Goal: Information Seeking & Learning: Learn about a topic

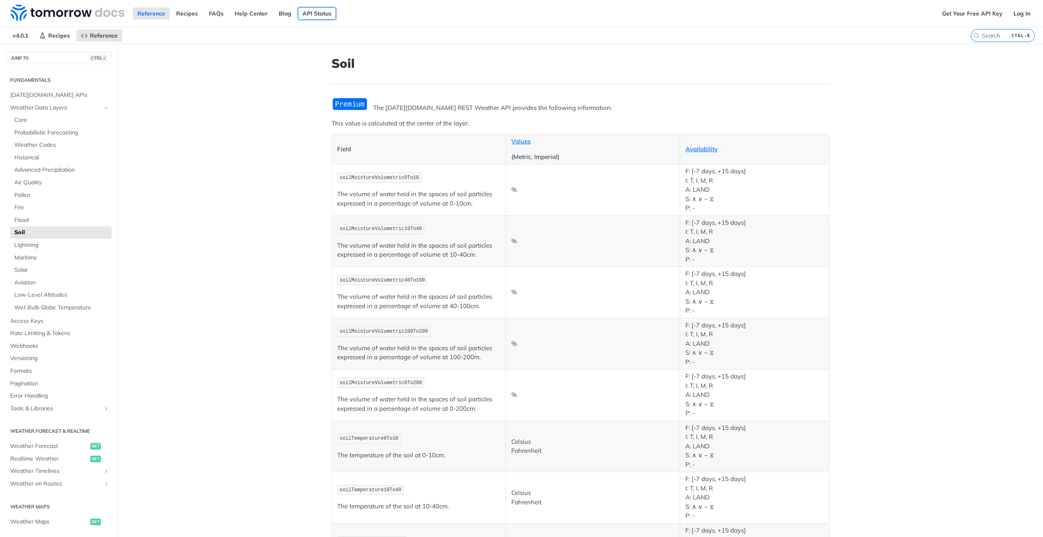
click at [319, 11] on link "API Status" at bounding box center [317, 13] width 38 height 12
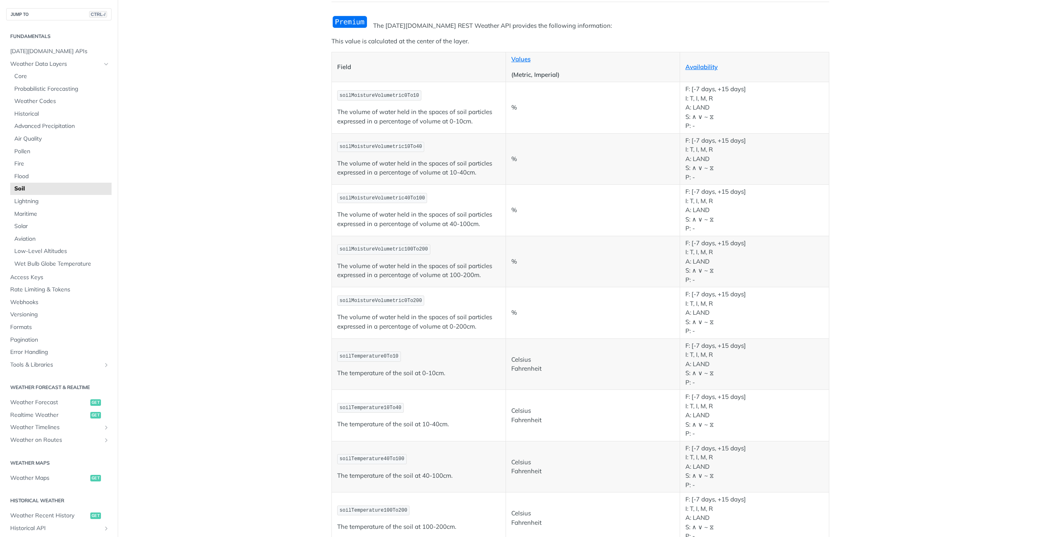
scroll to position [82, 0]
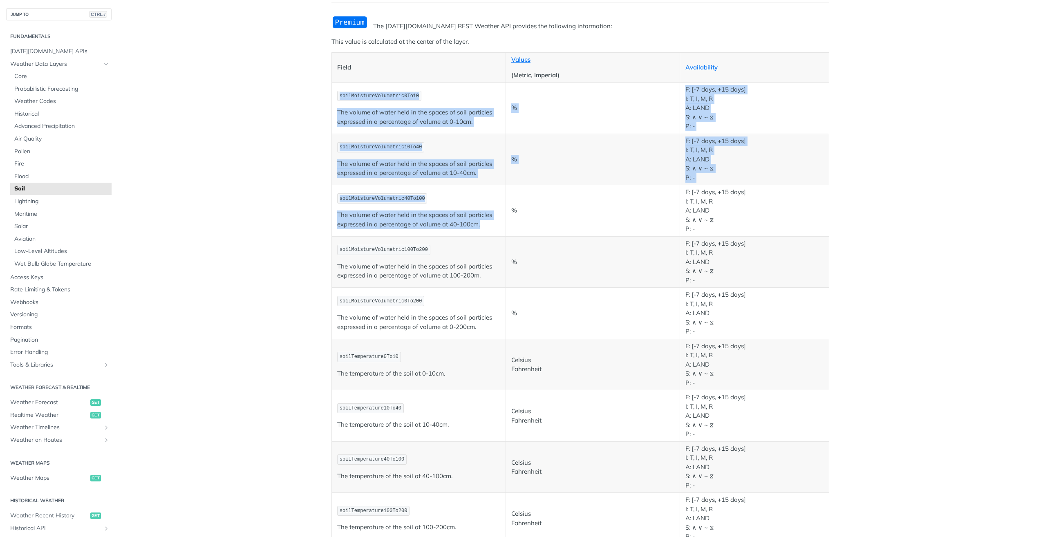
drag, startPoint x: 332, startPoint y: 93, endPoint x: 489, endPoint y: 218, distance: 200.7
click at [489, 218] on tbody "soilMoistureVolumetric0To10 The volume of water held in the spaces of soil part…" at bounding box center [581, 339] width 498 height 513
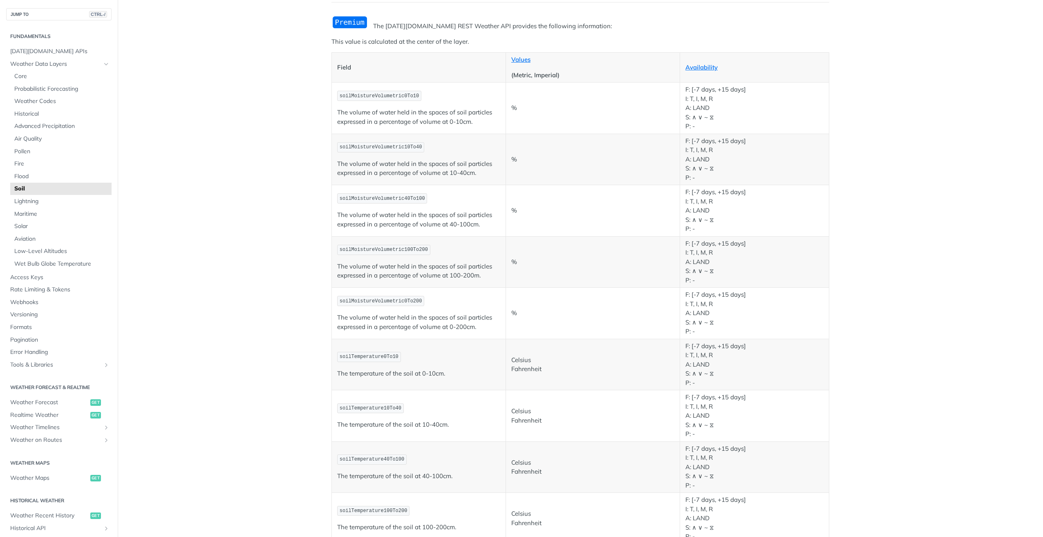
click at [708, 210] on p "F: [-7 days, +15 days] I: T, I, M, R A: LAND S: ∧ ∨ ~ ⧖ P: -" at bounding box center [755, 211] width 138 height 46
click at [393, 199] on span "soilMoistureVolumetric40To100" at bounding box center [382, 199] width 85 height 6
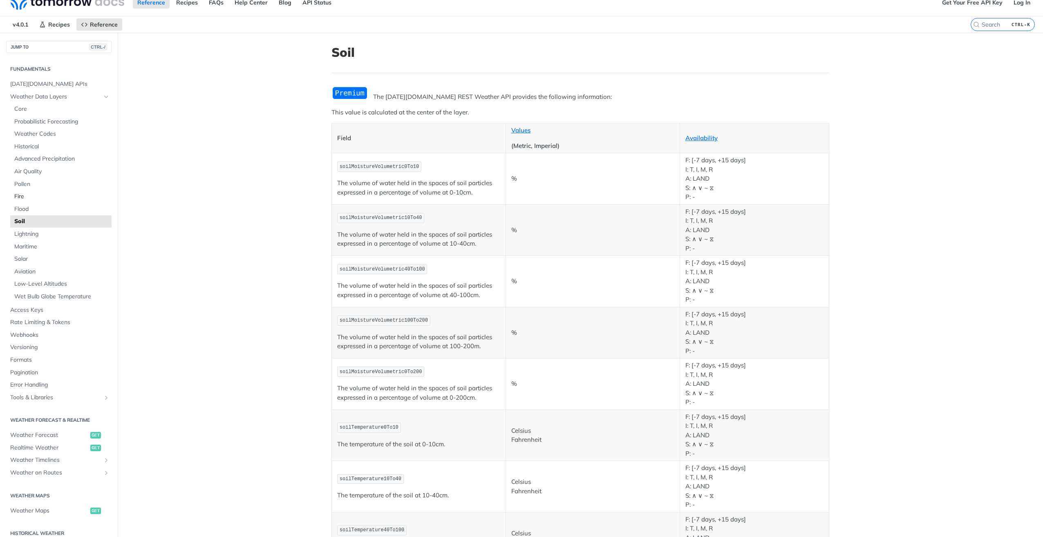
scroll to position [0, 0]
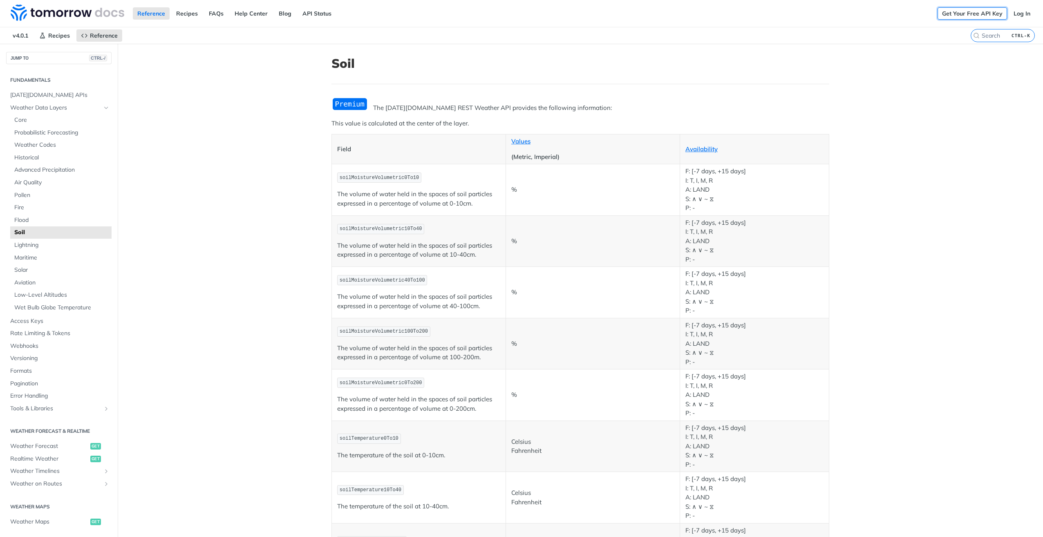
click at [958, 10] on link "Get Your Free API Key" at bounding box center [973, 13] width 70 height 12
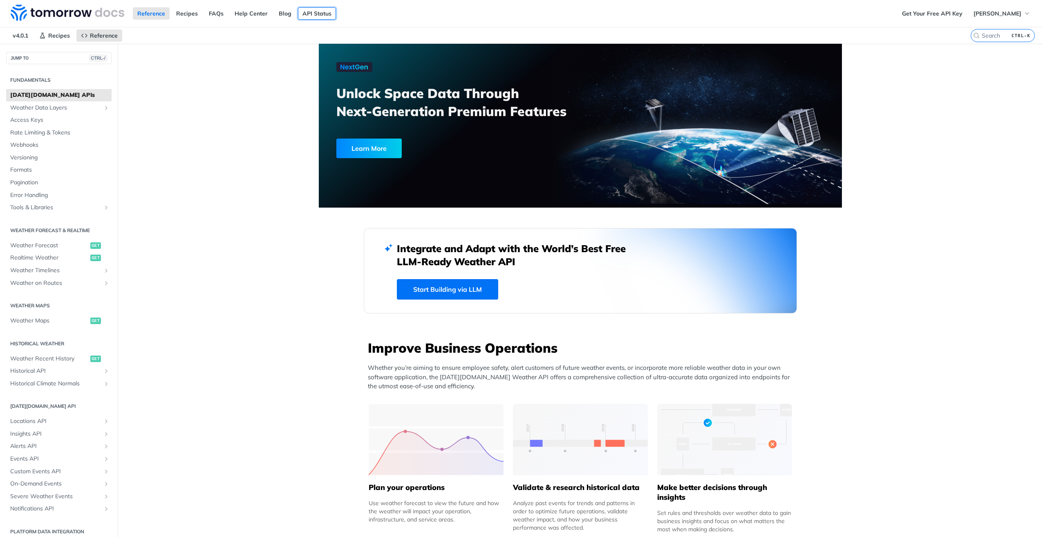
click at [307, 14] on link "API Status" at bounding box center [317, 13] width 38 height 12
click at [53, 108] on span "Weather Data Layers" at bounding box center [55, 108] width 91 height 8
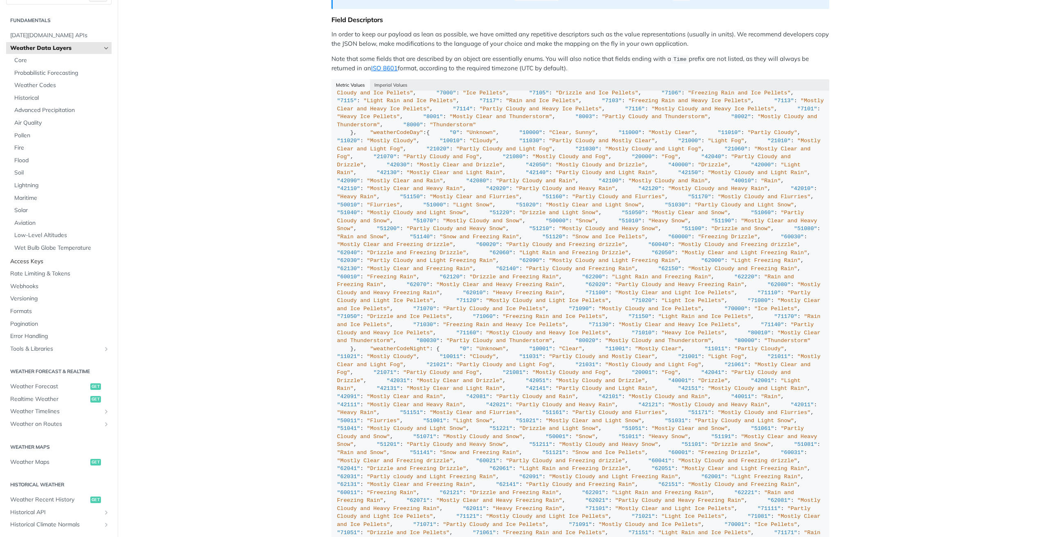
scroll to position [41, 0]
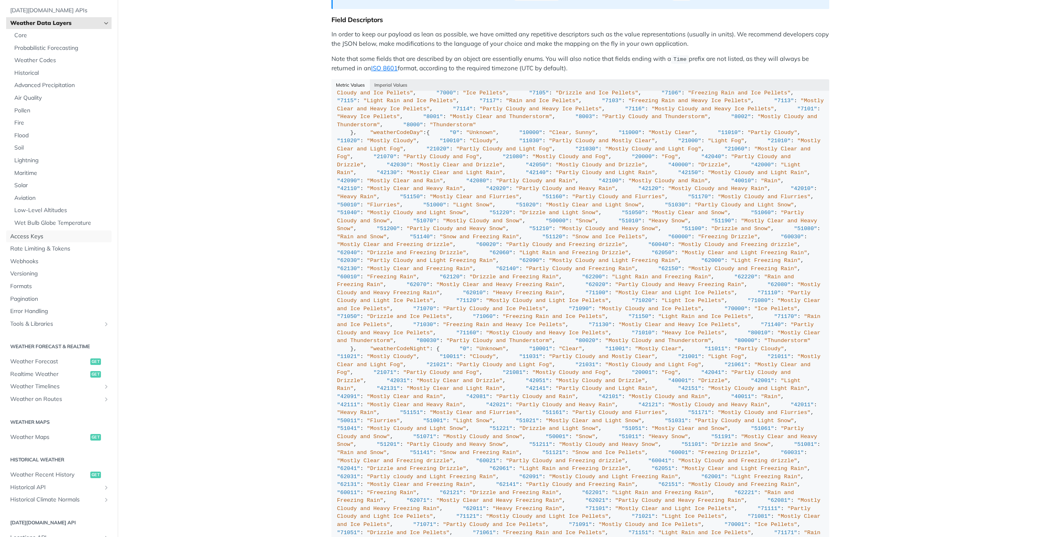
drag, startPoint x: 34, startPoint y: 238, endPoint x: 52, endPoint y: 245, distance: 19.7
click at [34, 238] on span "Access Keys" at bounding box center [59, 237] width 99 height 8
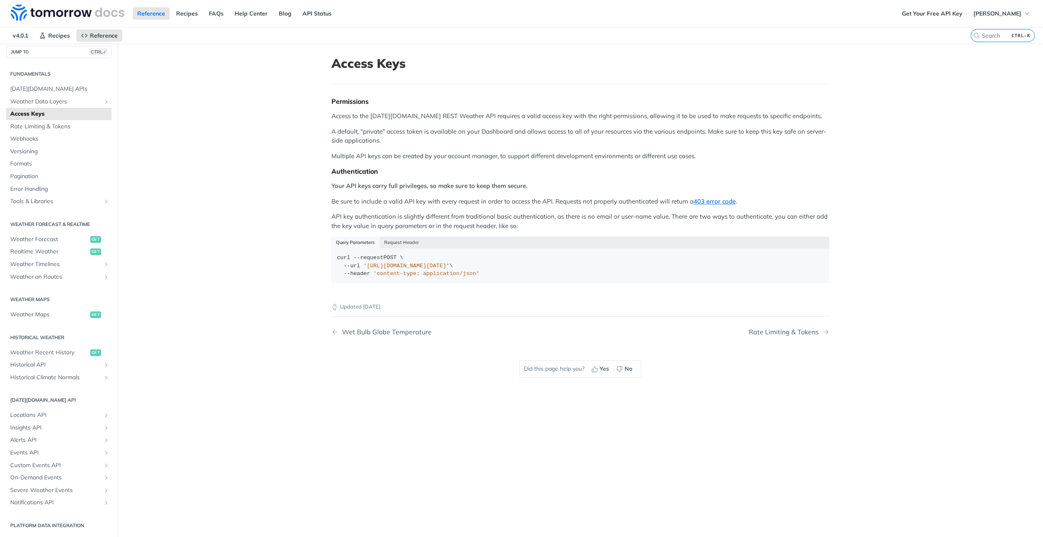
scroll to position [6, 0]
click at [1002, 13] on span "[PERSON_NAME]" at bounding box center [998, 13] width 48 height 7
click at [962, 13] on link "Get Your Free API Key" at bounding box center [933, 13] width 70 height 12
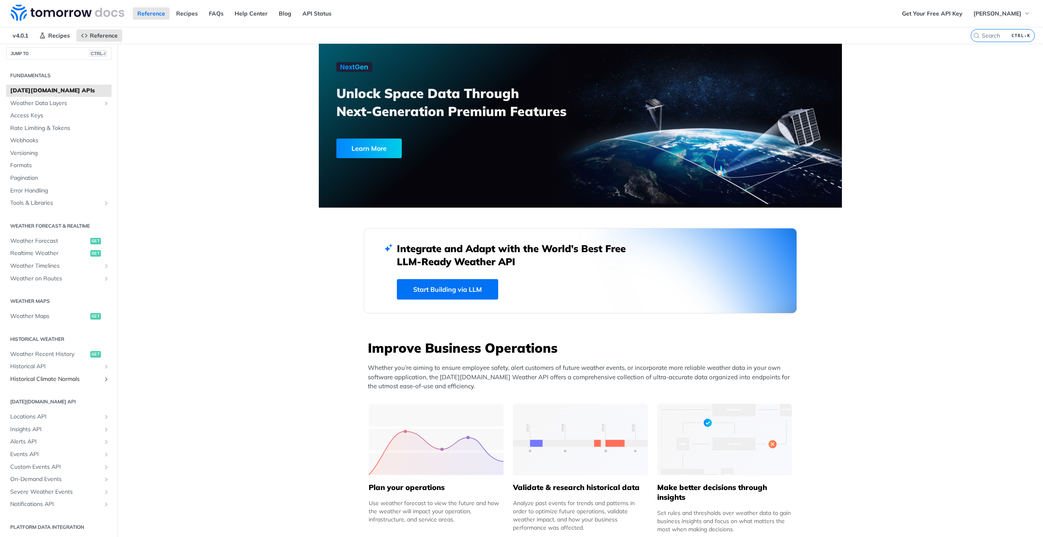
scroll to position [6, 0]
click at [58, 98] on span "Weather Data Layers" at bounding box center [55, 102] width 91 height 8
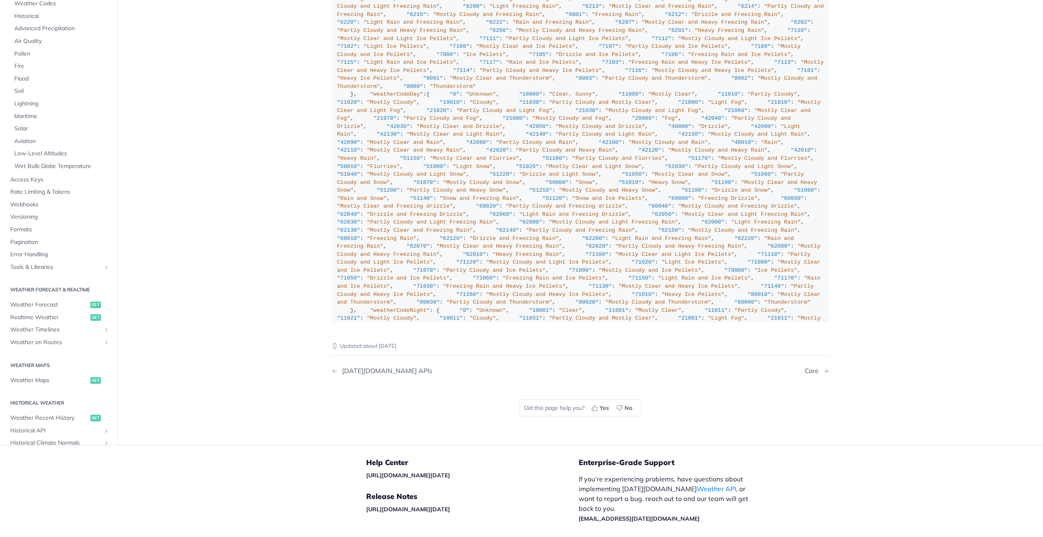
scroll to position [1035, 0]
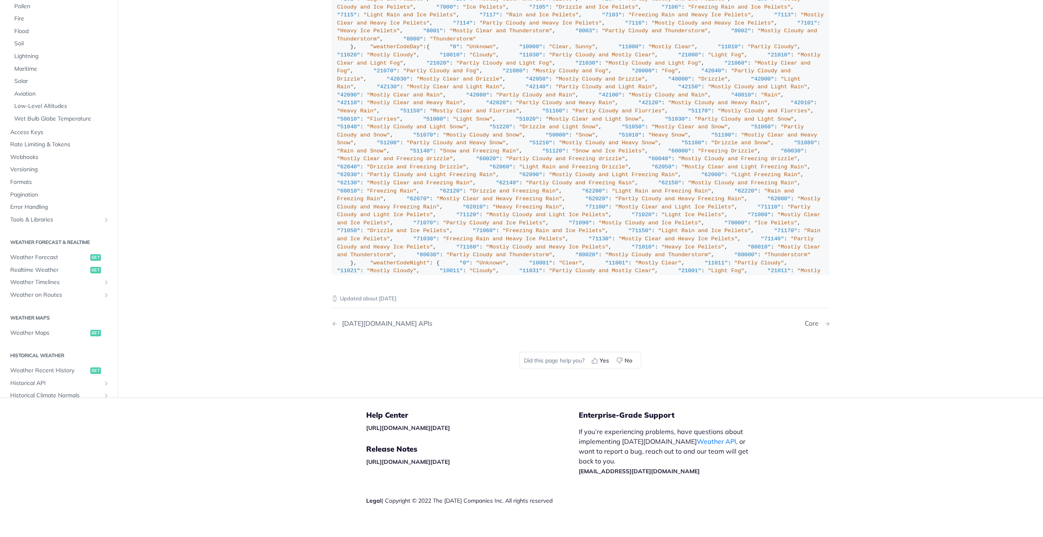
click at [817, 320] on div "Core" at bounding box center [814, 324] width 18 height 8
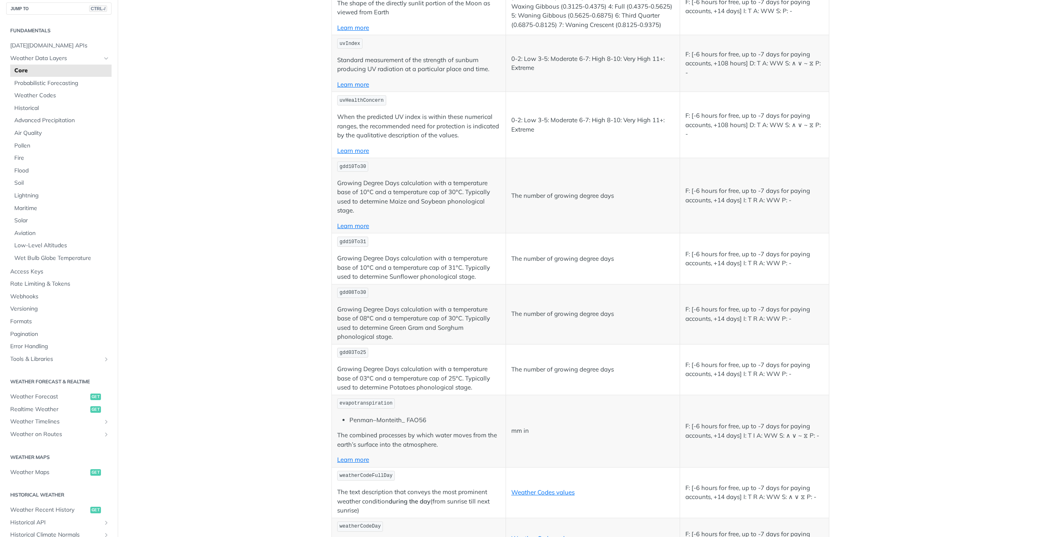
scroll to position [2347, 0]
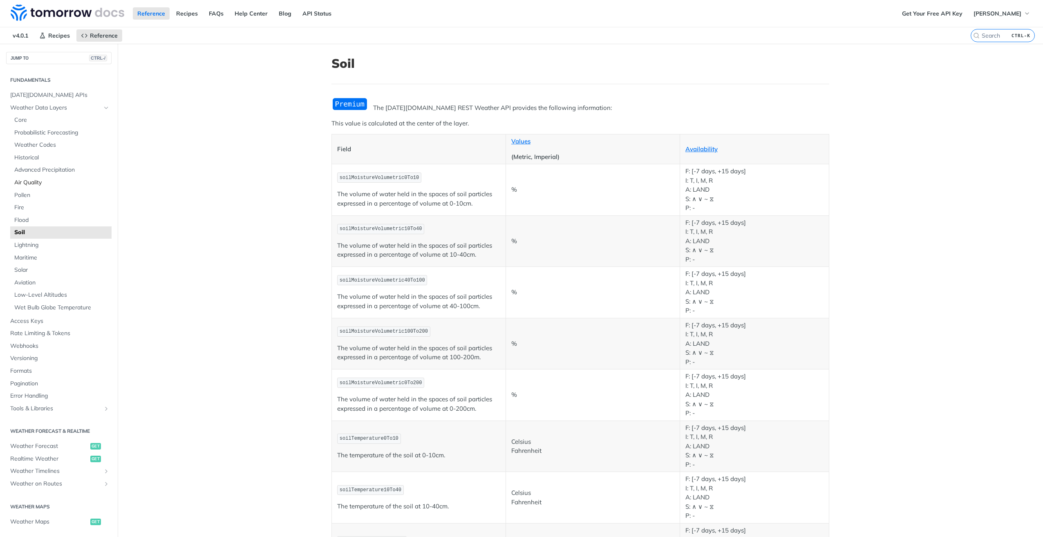
scroll to position [82, 0]
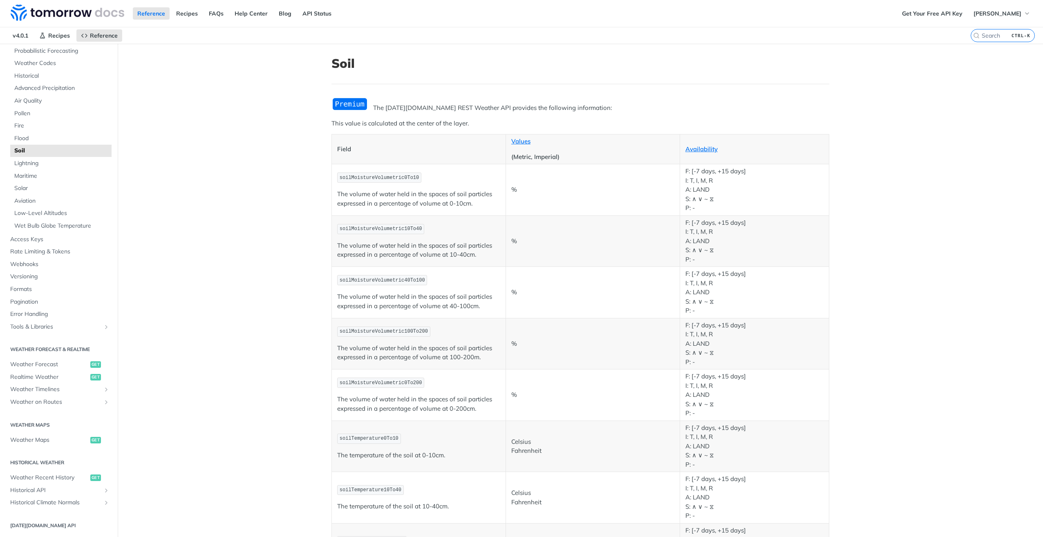
click at [343, 103] on img "Expand image" at bounding box center [350, 103] width 37 height 13
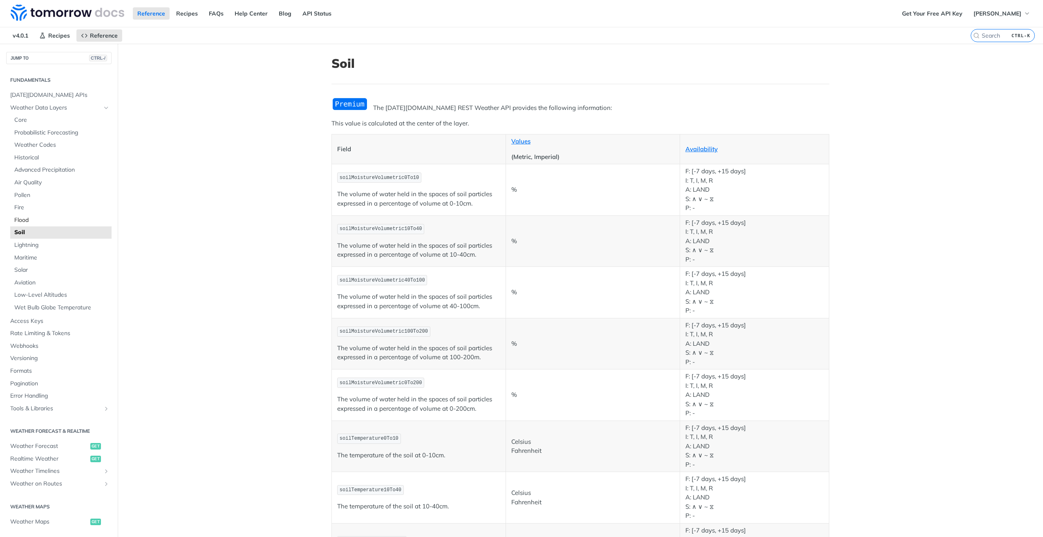
click at [28, 219] on span "Flood" at bounding box center [61, 220] width 95 height 8
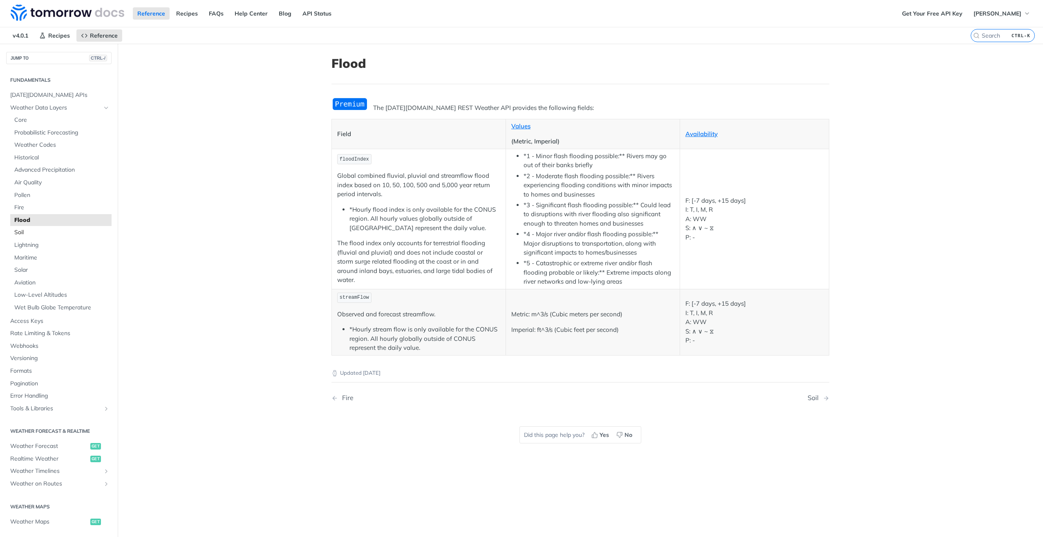
click at [41, 231] on span "Soil" at bounding box center [61, 233] width 95 height 8
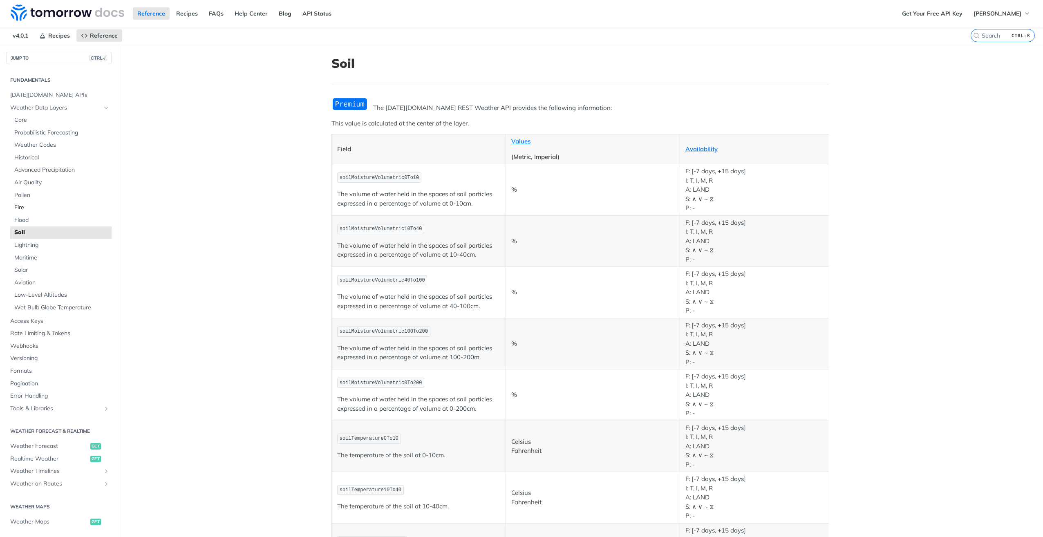
click at [40, 206] on span "Fire" at bounding box center [61, 208] width 95 height 8
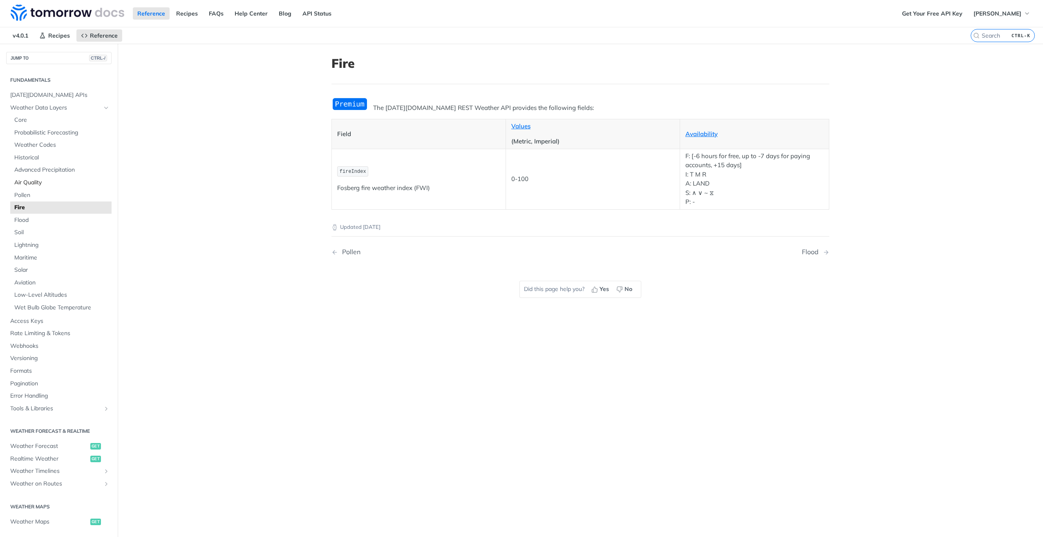
click at [33, 186] on span "Air Quality" at bounding box center [61, 183] width 95 height 8
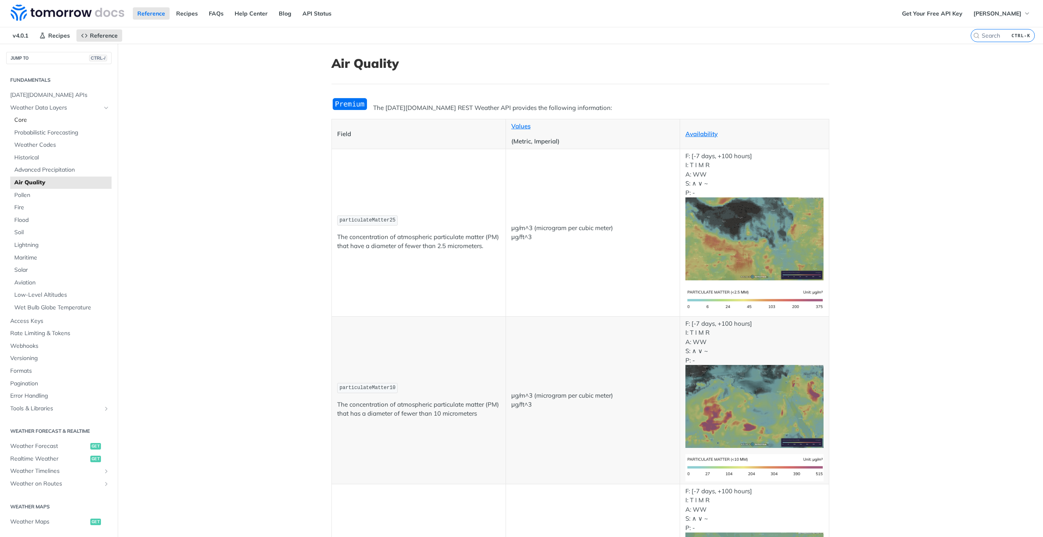
click at [39, 118] on span "Core" at bounding box center [61, 120] width 95 height 8
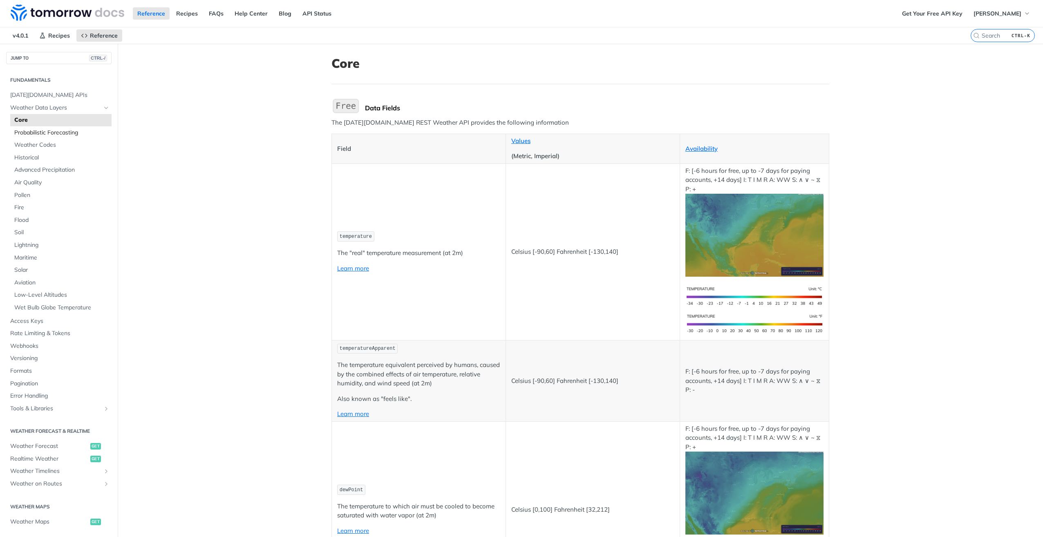
click at [47, 135] on span "Probabilistic Forecasting" at bounding box center [61, 133] width 95 height 8
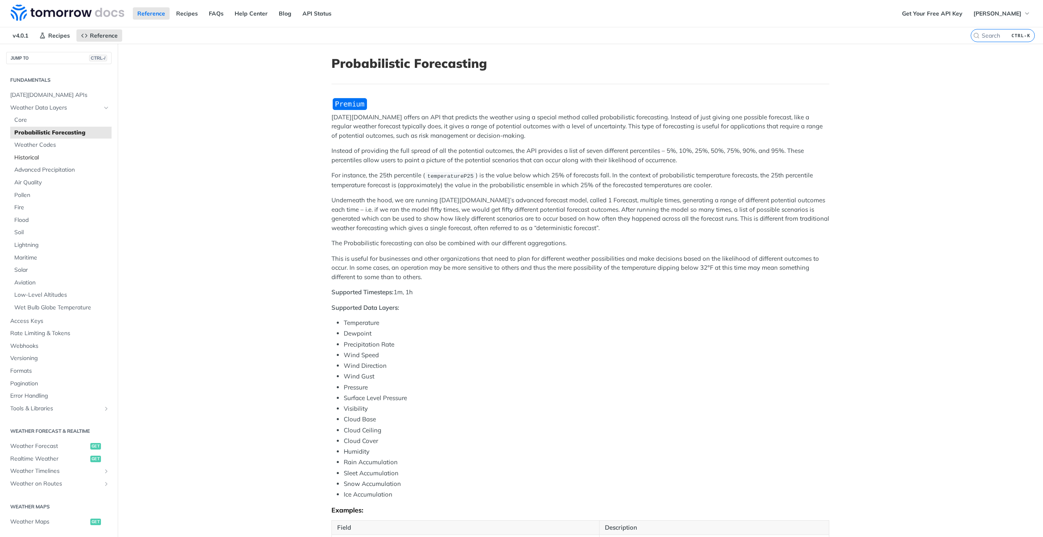
click at [43, 154] on span "Historical" at bounding box center [61, 158] width 95 height 8
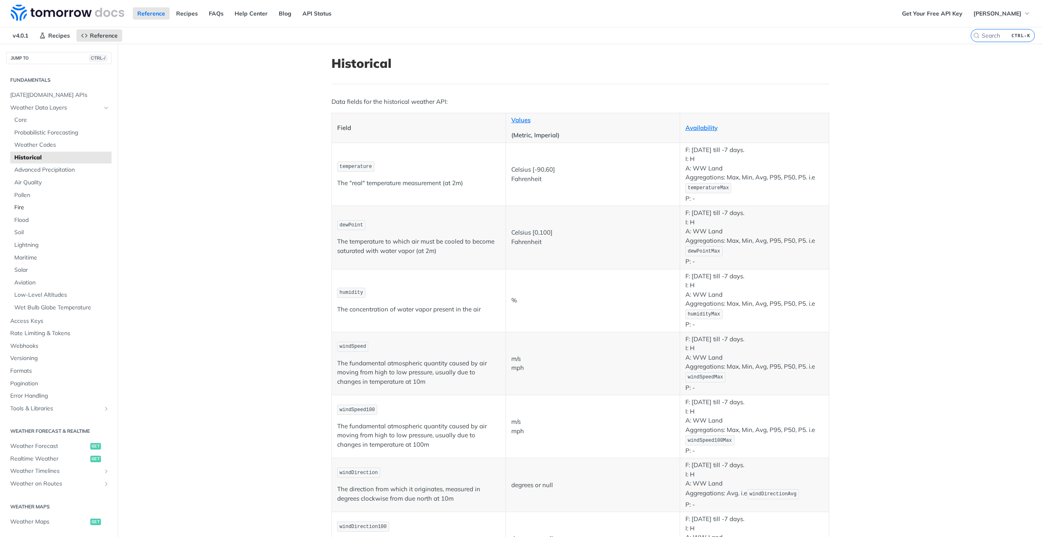
click at [37, 205] on span "Fire" at bounding box center [61, 208] width 95 height 8
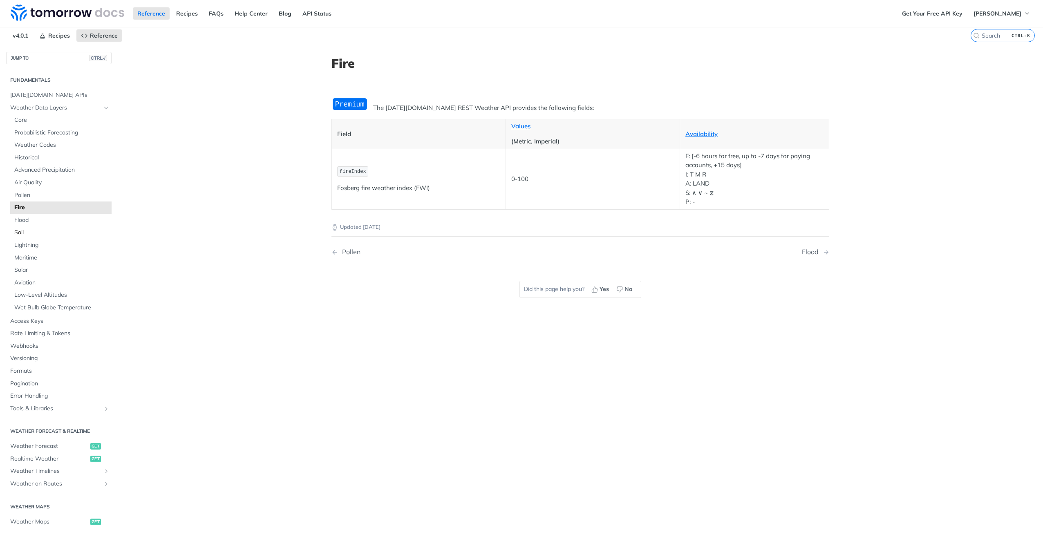
click at [32, 231] on span "Soil" at bounding box center [61, 233] width 95 height 8
